Goal: Information Seeking & Learning: Learn about a topic

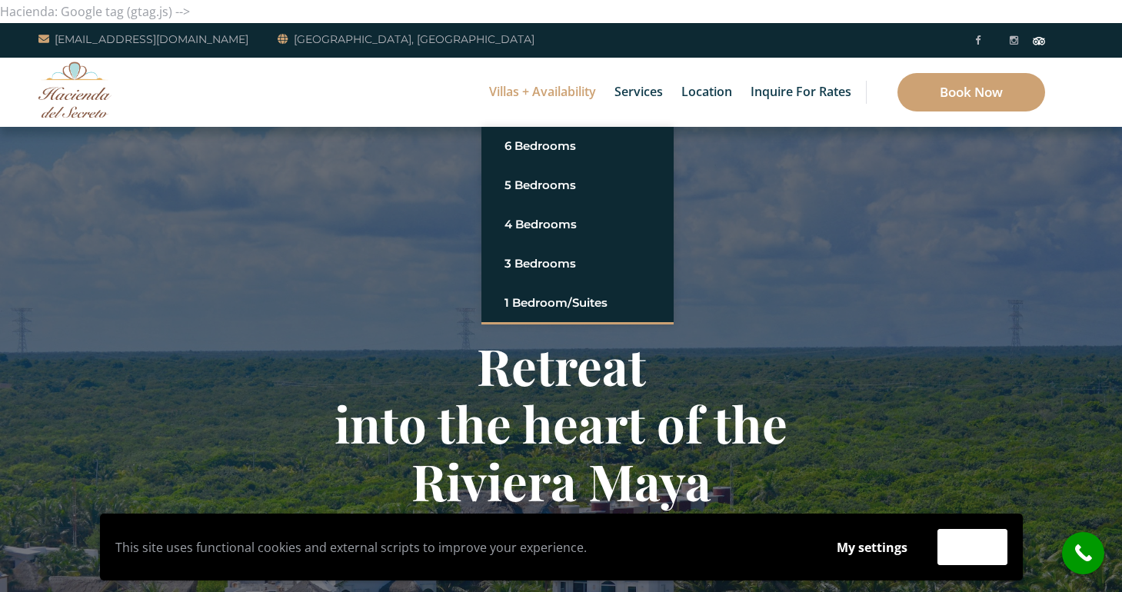
click at [551, 98] on link "Villas + Availability" at bounding box center [542, 92] width 122 height 69
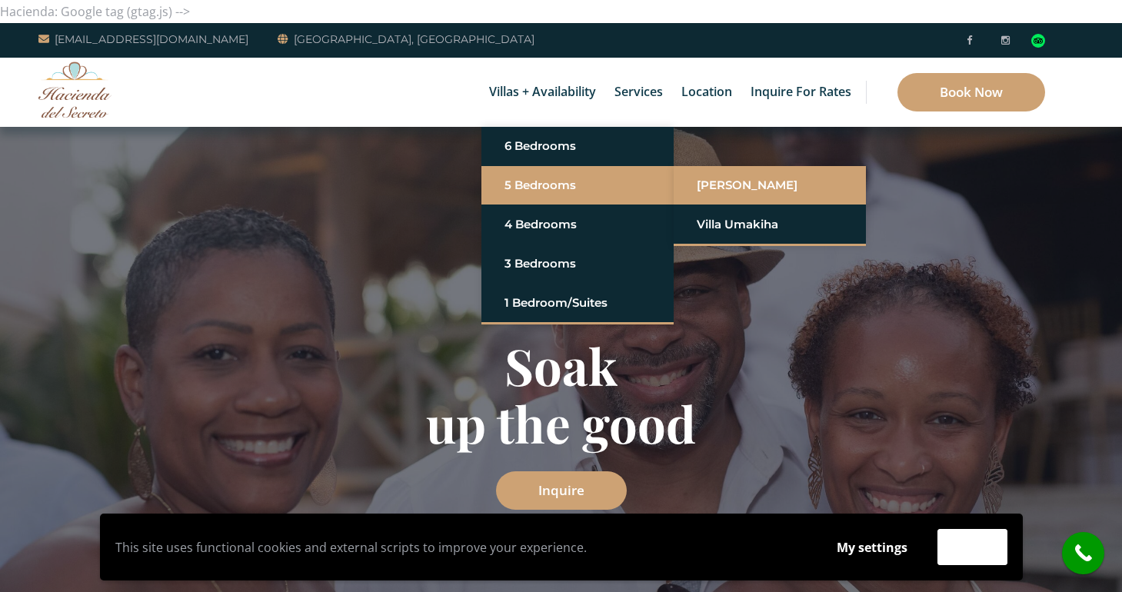
click at [729, 185] on link "[PERSON_NAME]" at bounding box center [770, 185] width 146 height 28
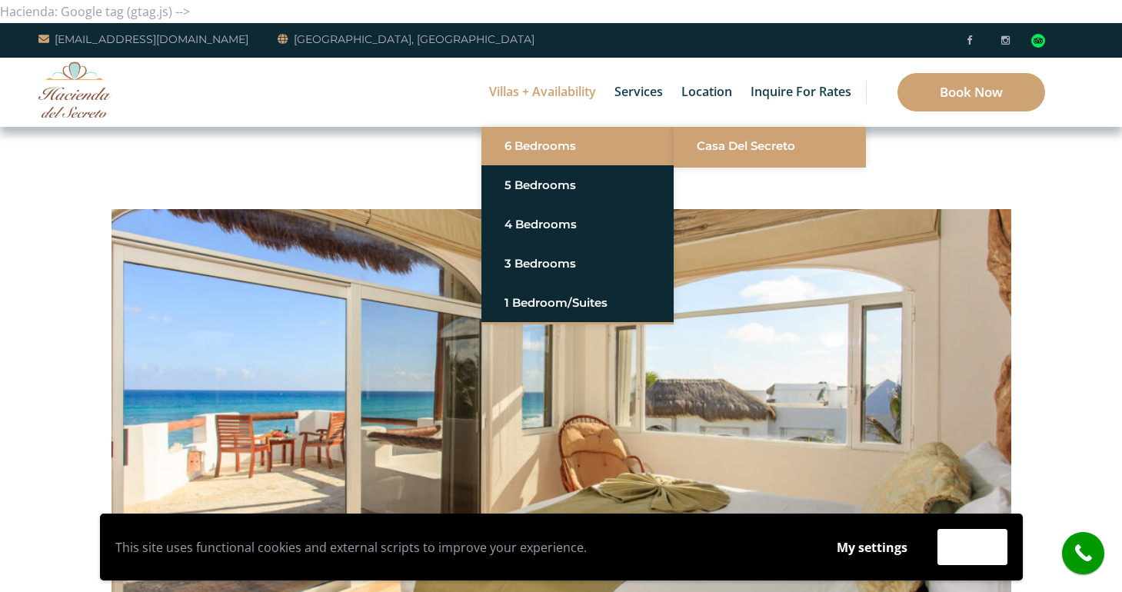
click at [781, 138] on link "Casa del Secreto" at bounding box center [770, 146] width 146 height 28
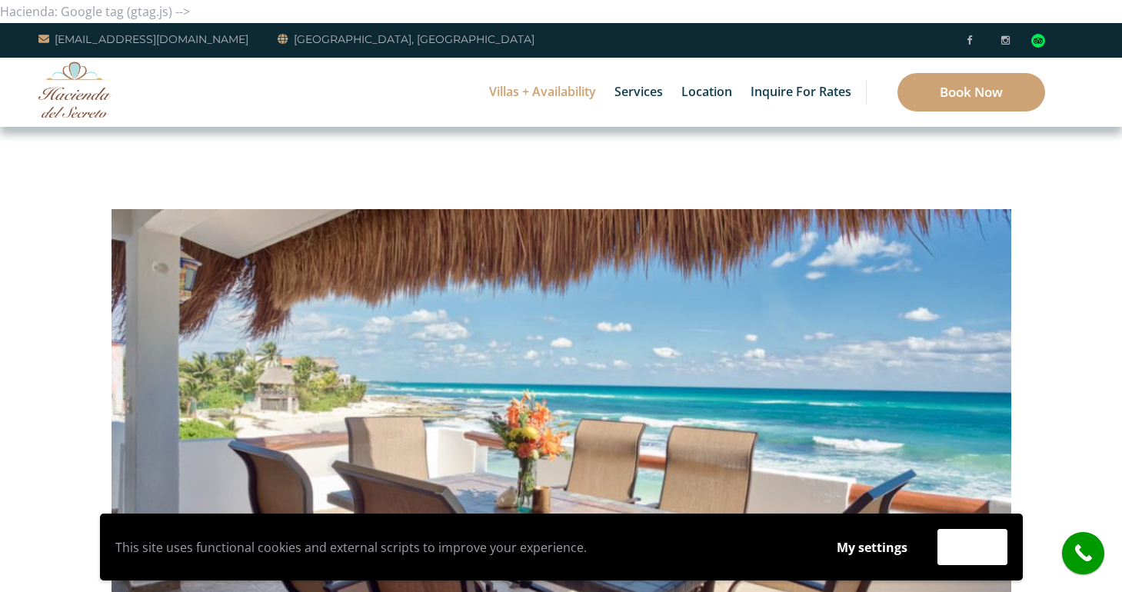
click at [610, 336] on img at bounding box center [561, 390] width 900 height 600
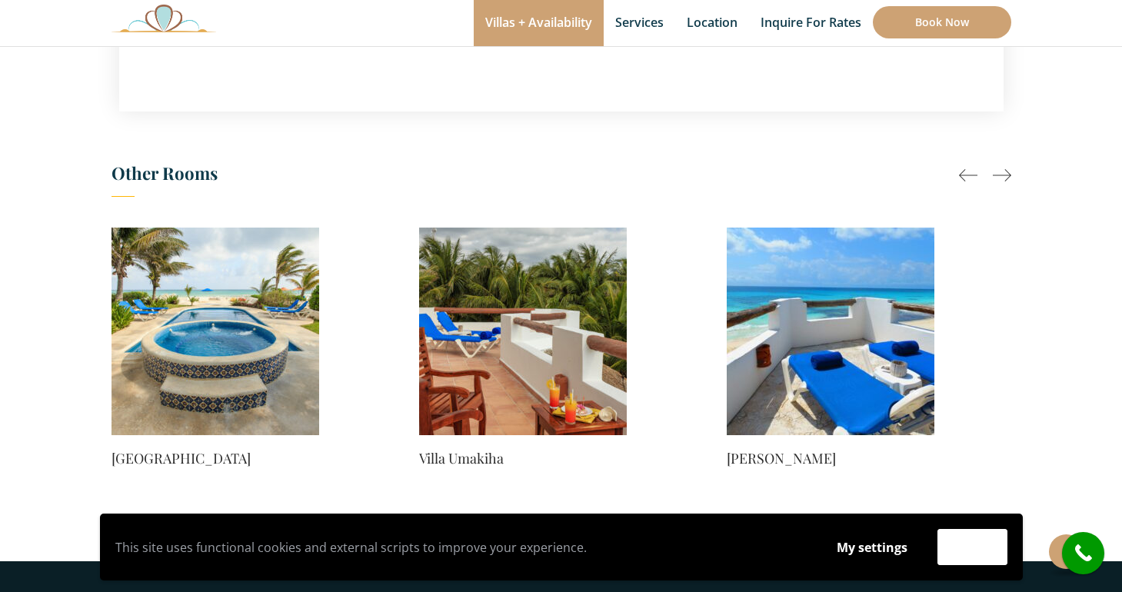
scroll to position [1309, 0]
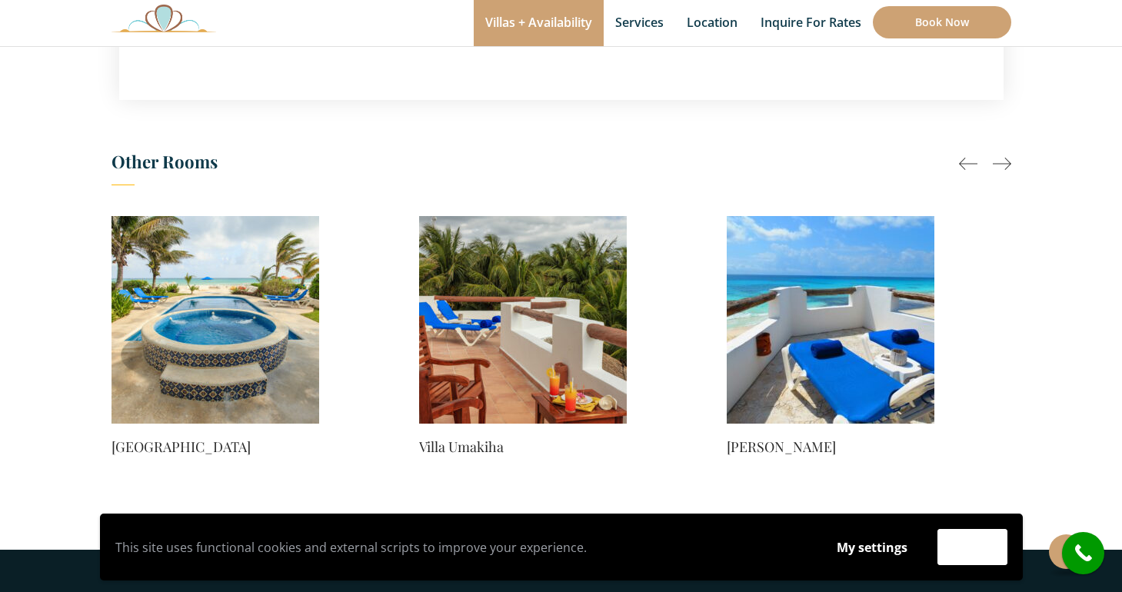
click at [1006, 155] on div at bounding box center [1002, 164] width 18 height 18
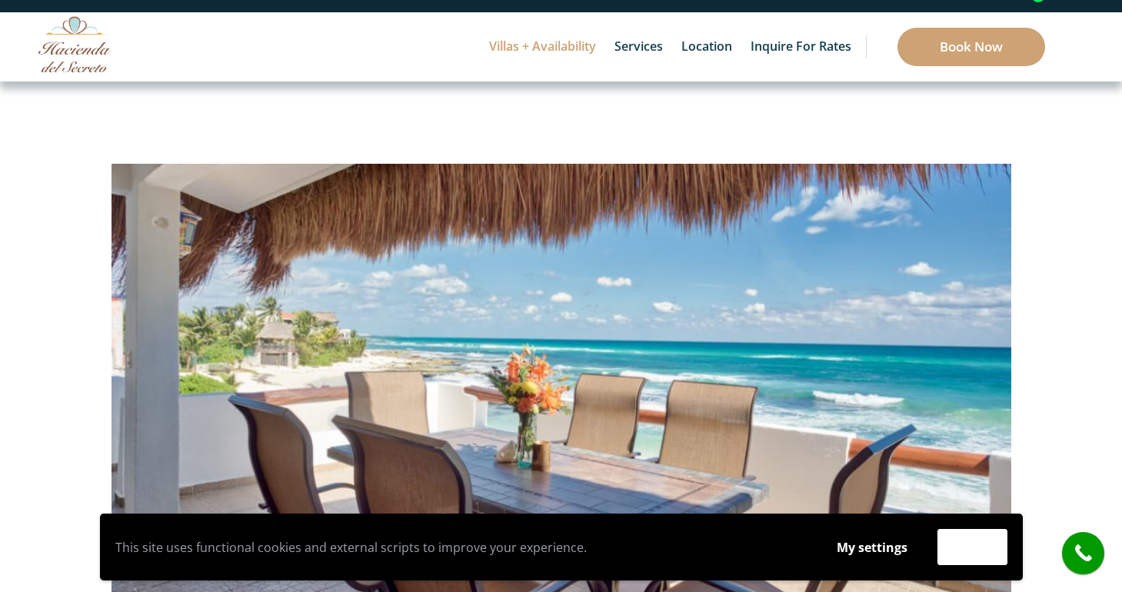
scroll to position [0, 0]
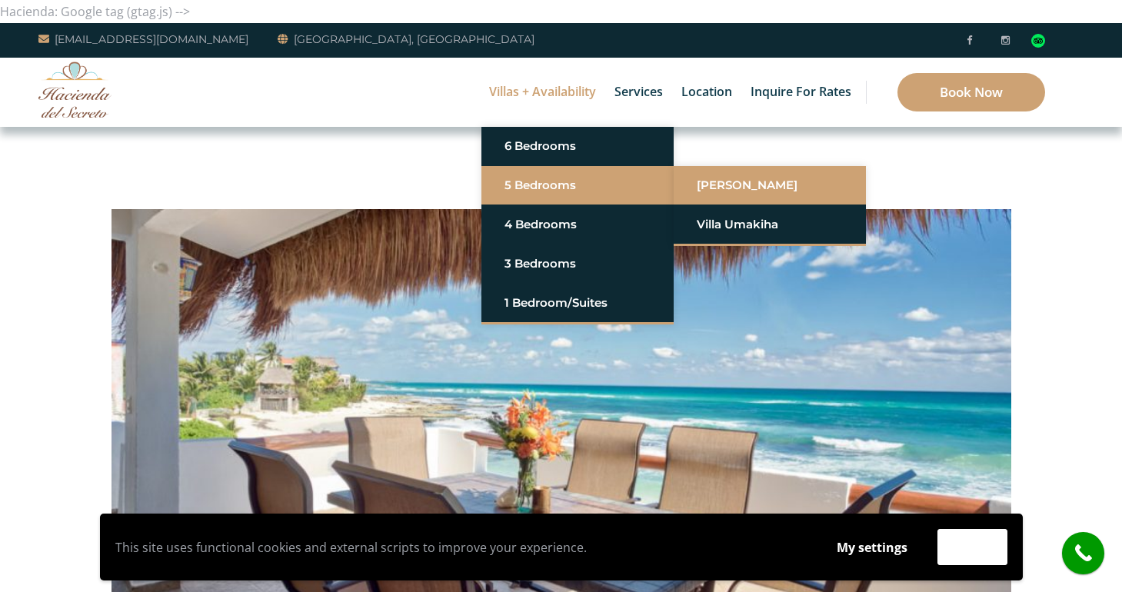
click at [763, 183] on link "[PERSON_NAME]" at bounding box center [770, 185] width 146 height 28
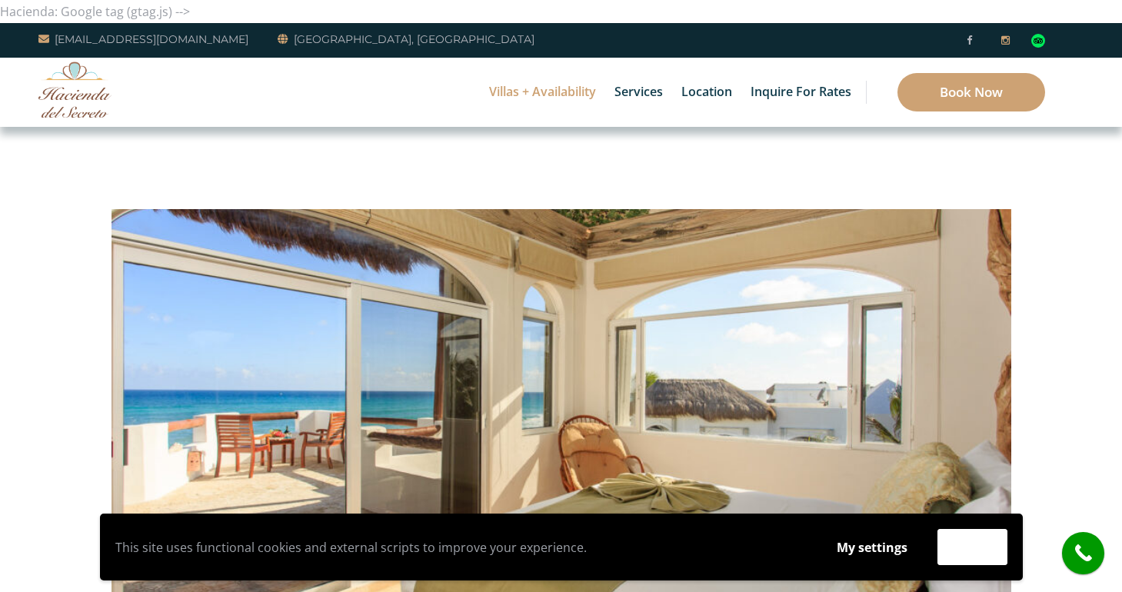
click at [1005, 43] on icon at bounding box center [1005, 40] width 8 height 10
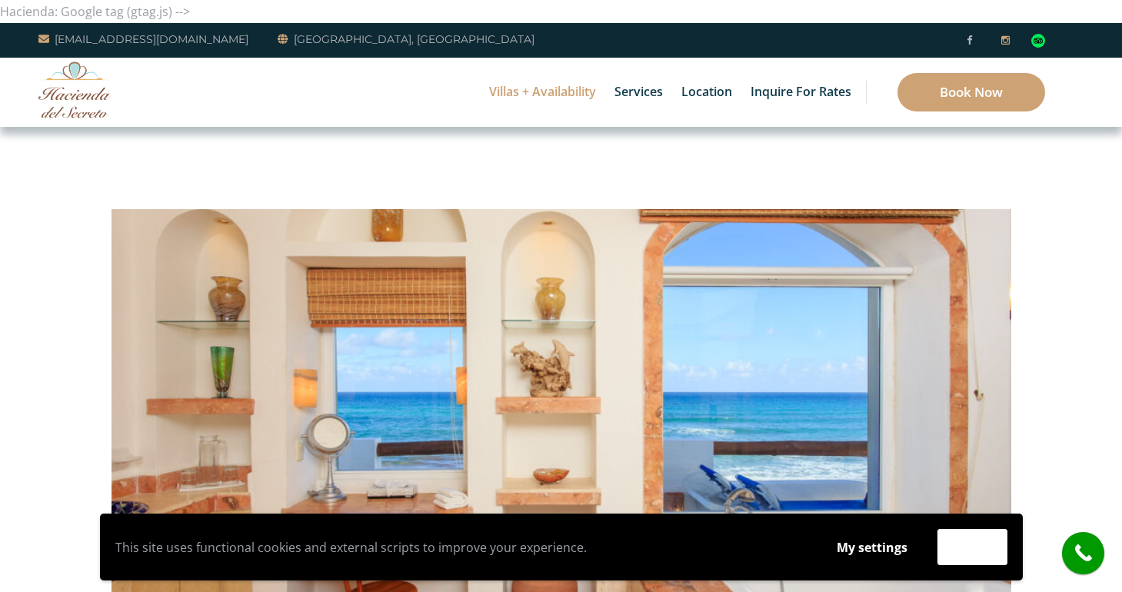
click at [1008, 38] on icon at bounding box center [1005, 40] width 8 height 10
